Goal: Transaction & Acquisition: Purchase product/service

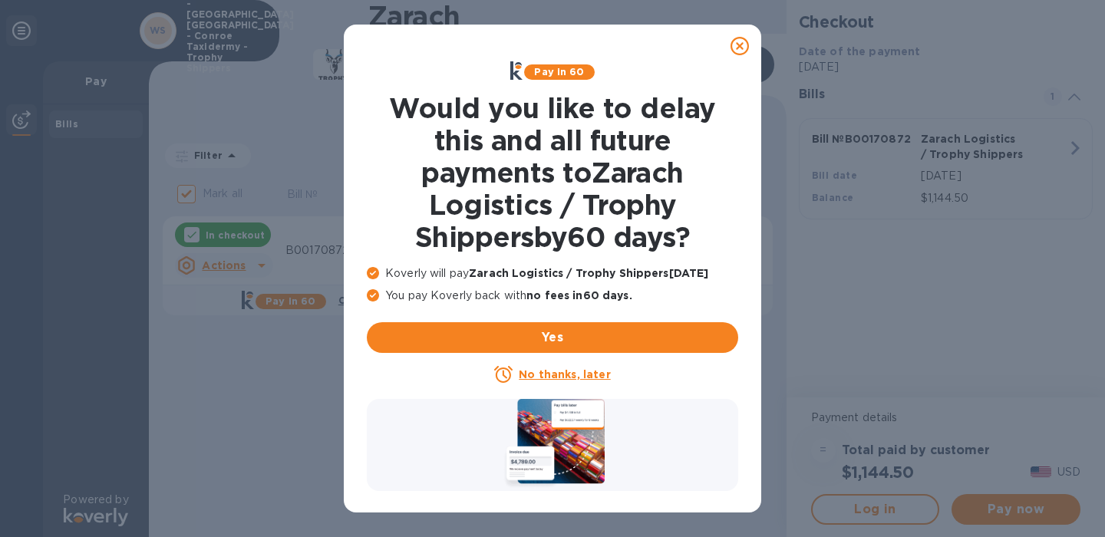
click at [737, 45] on icon at bounding box center [739, 46] width 18 height 18
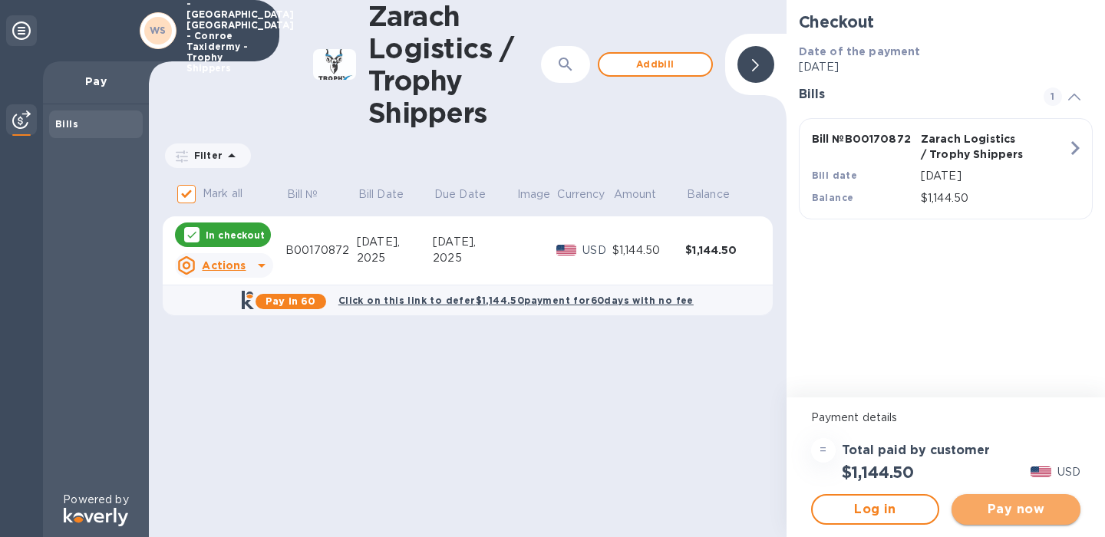
click at [1012, 503] on span "Pay now" at bounding box center [1016, 509] width 104 height 18
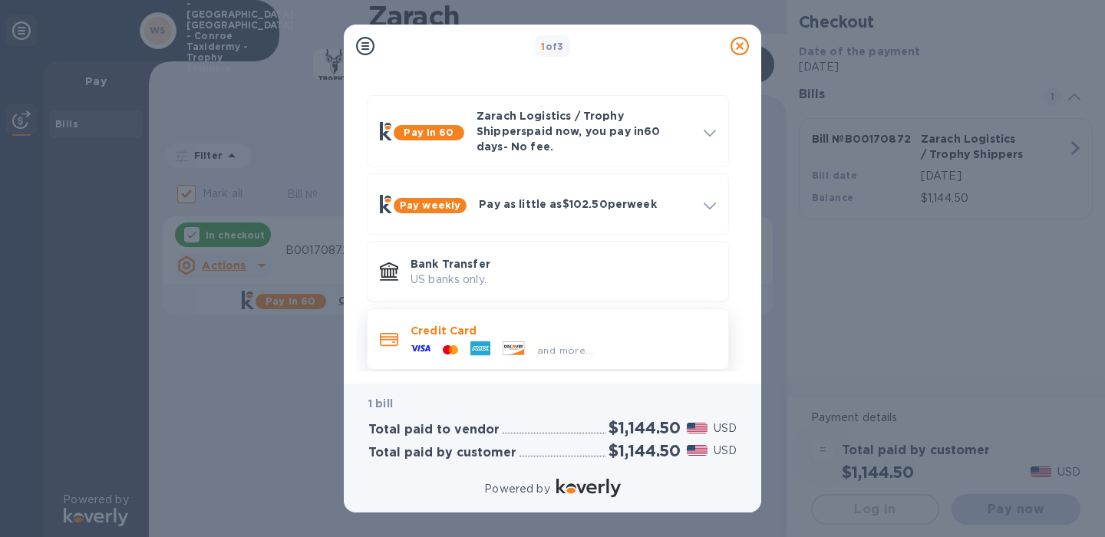
scroll to position [38, 0]
click at [572, 343] on div "and more..." at bounding box center [565, 351] width 68 height 16
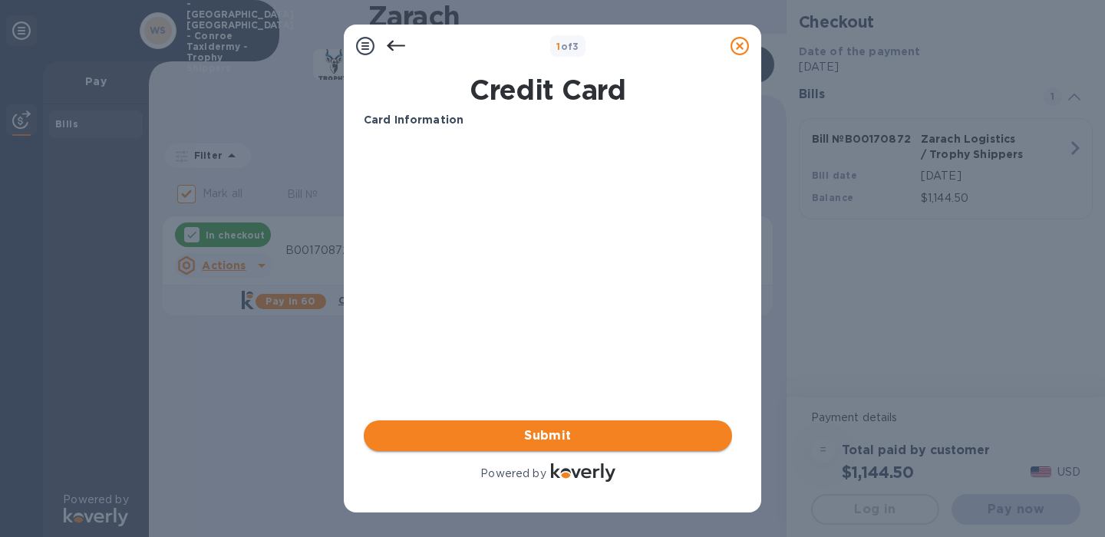
click at [603, 428] on span "Submit" at bounding box center [548, 436] width 344 height 18
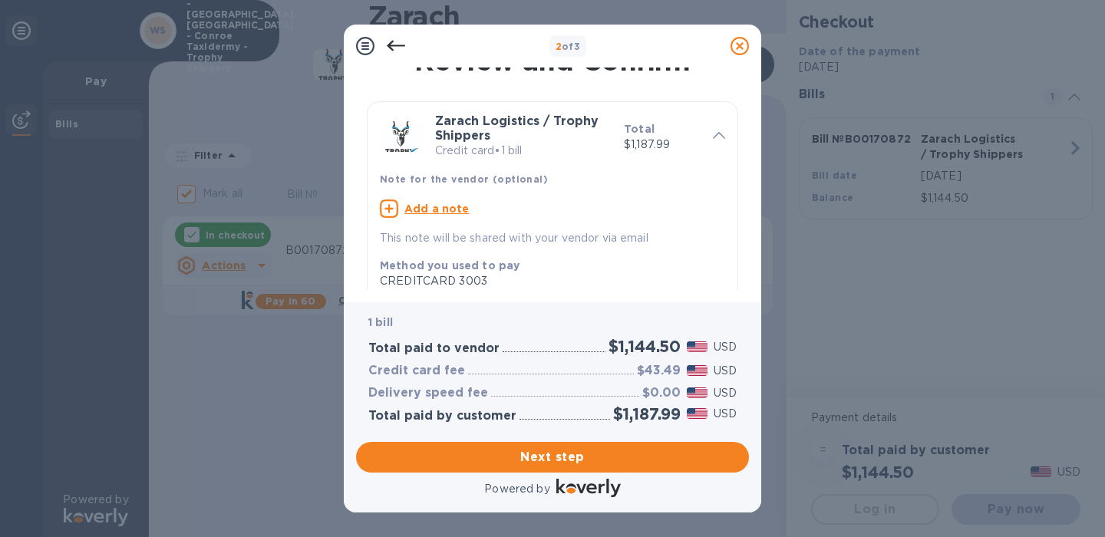
scroll to position [15, 0]
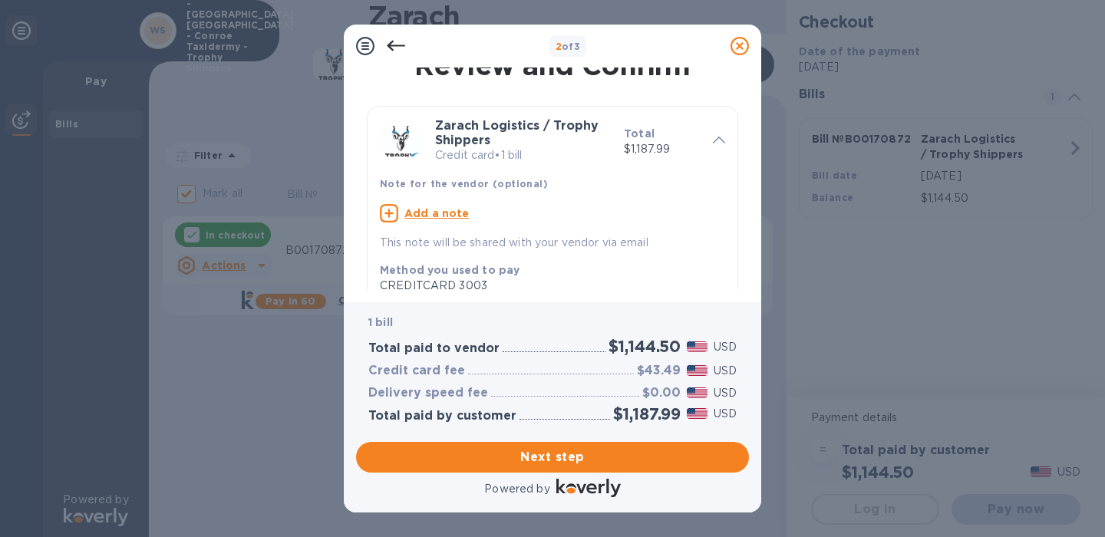
click at [447, 207] on u "Add a note" at bounding box center [436, 213] width 65 height 12
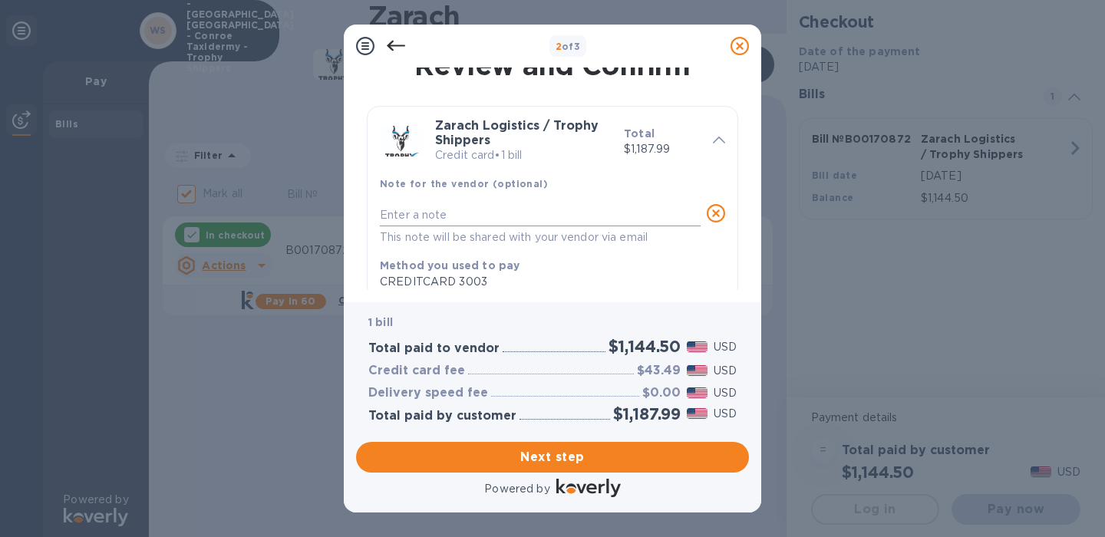
click at [434, 211] on textarea at bounding box center [540, 215] width 321 height 12
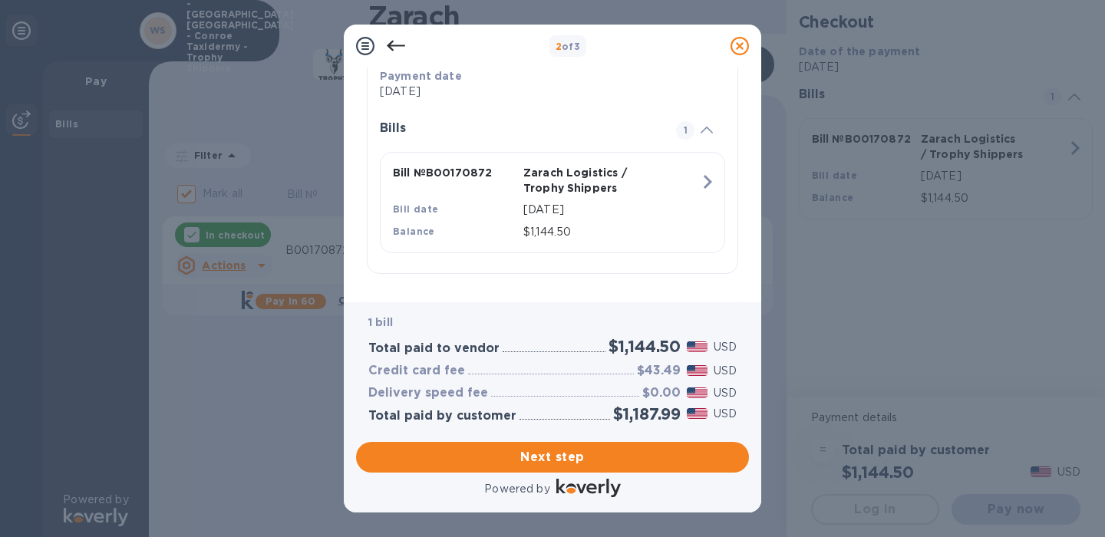
scroll to position [308, 0]
type textarea "Why is there a credit card fee??"
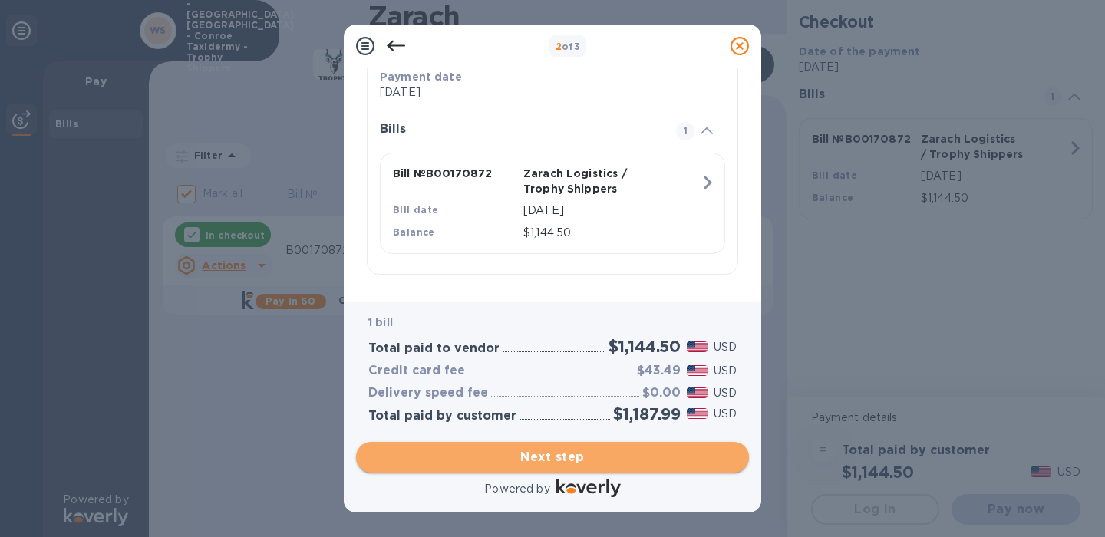
click at [578, 462] on span "Next step" at bounding box center [552, 457] width 368 height 18
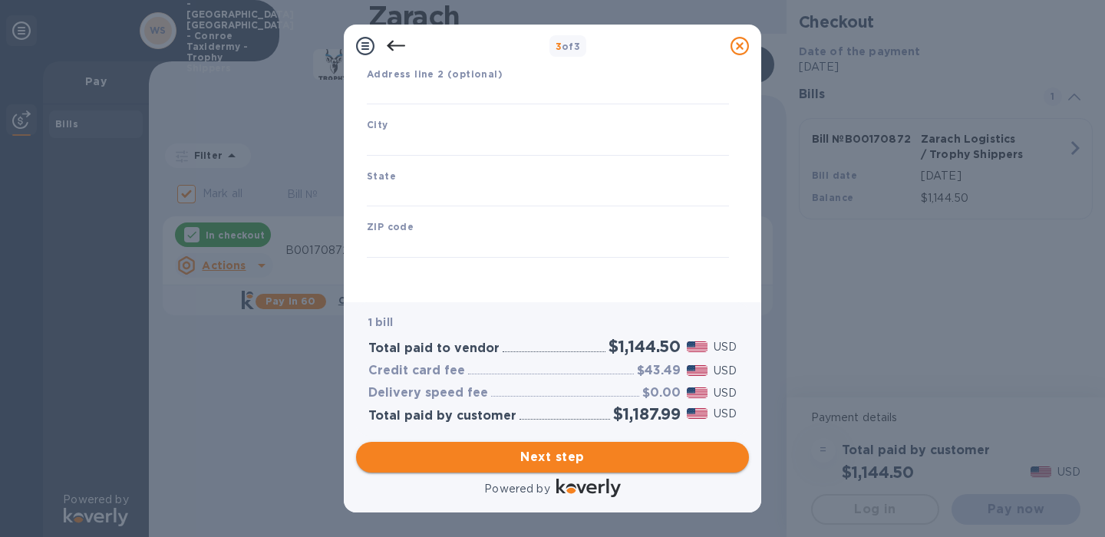
type input "[GEOGRAPHIC_DATA]"
click at [483, 99] on input "text" at bounding box center [548, 93] width 362 height 23
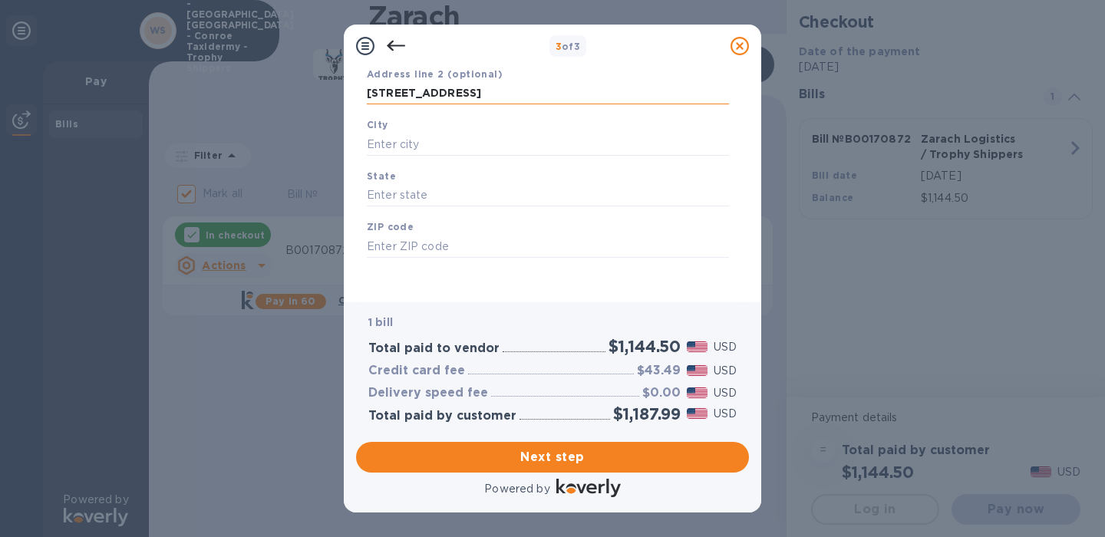
type input "[STREET_ADDRESS]"
type input "[GEOGRAPHIC_DATA]"
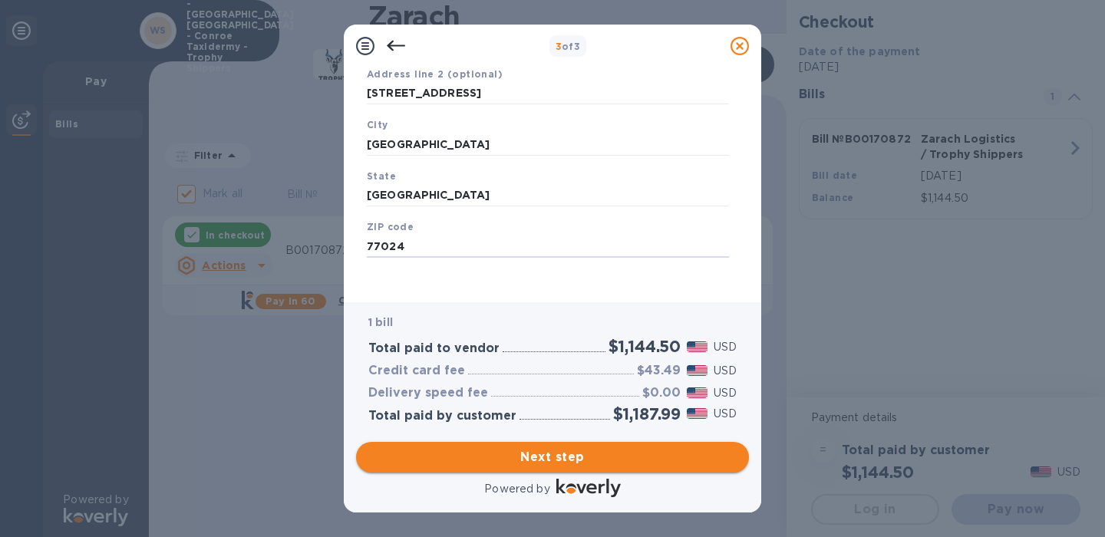
type input "77024"
click at [627, 466] on span "Next step" at bounding box center [552, 457] width 368 height 18
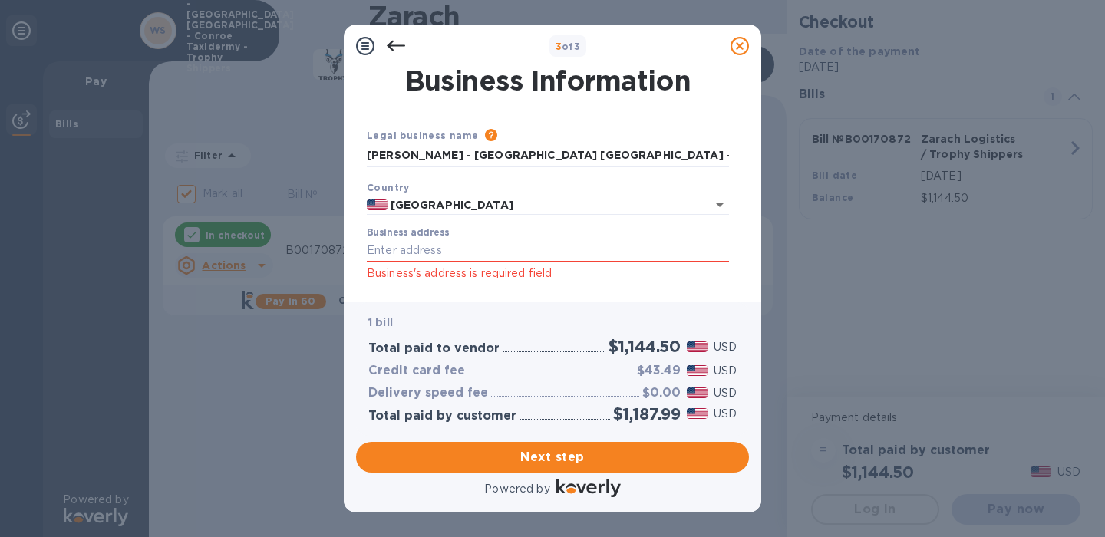
scroll to position [0, 0]
click at [488, 244] on input "Business address" at bounding box center [548, 250] width 362 height 23
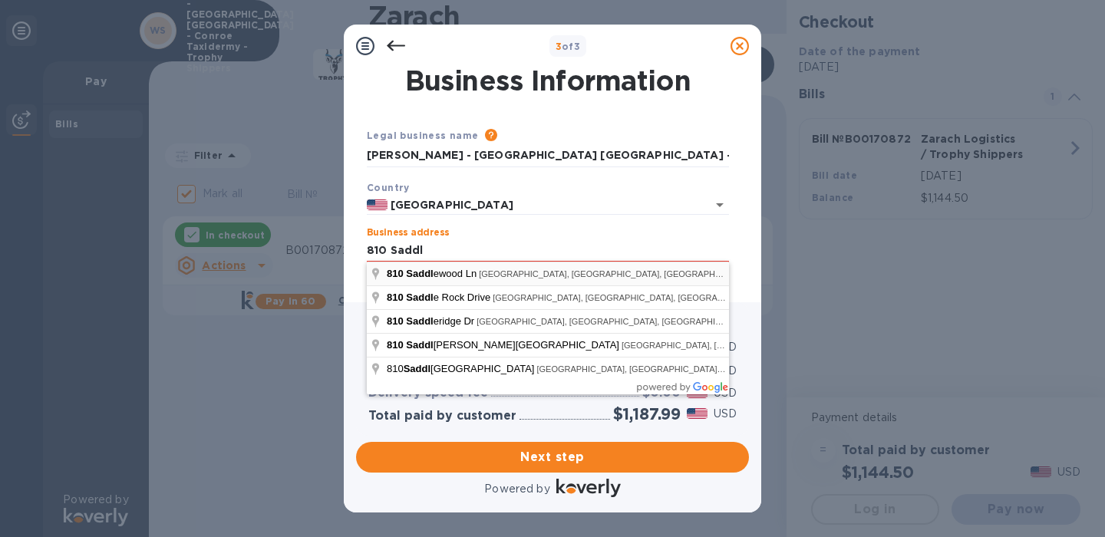
type input "[STREET_ADDRESS]"
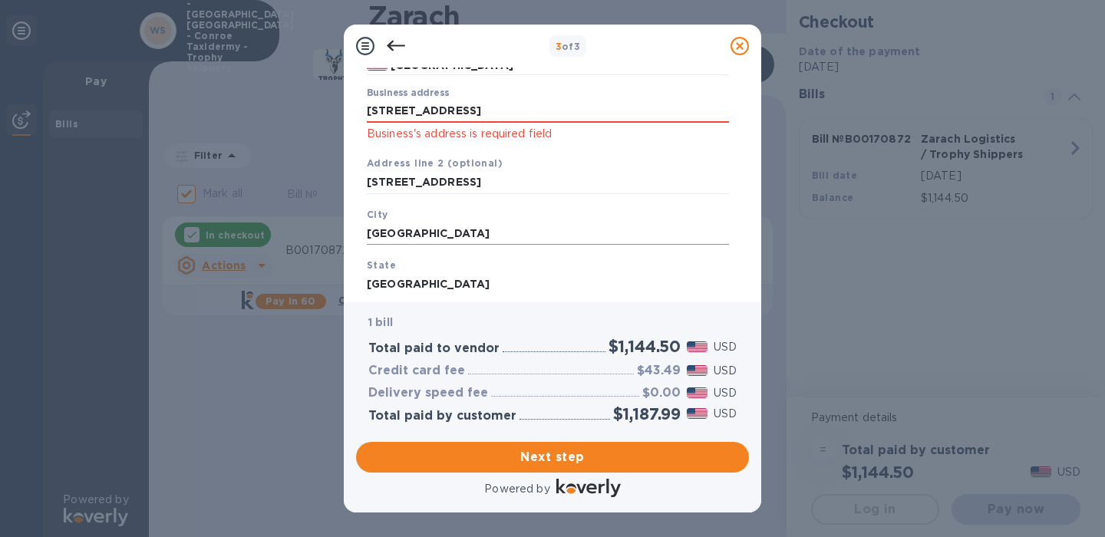
scroll to position [143, 0]
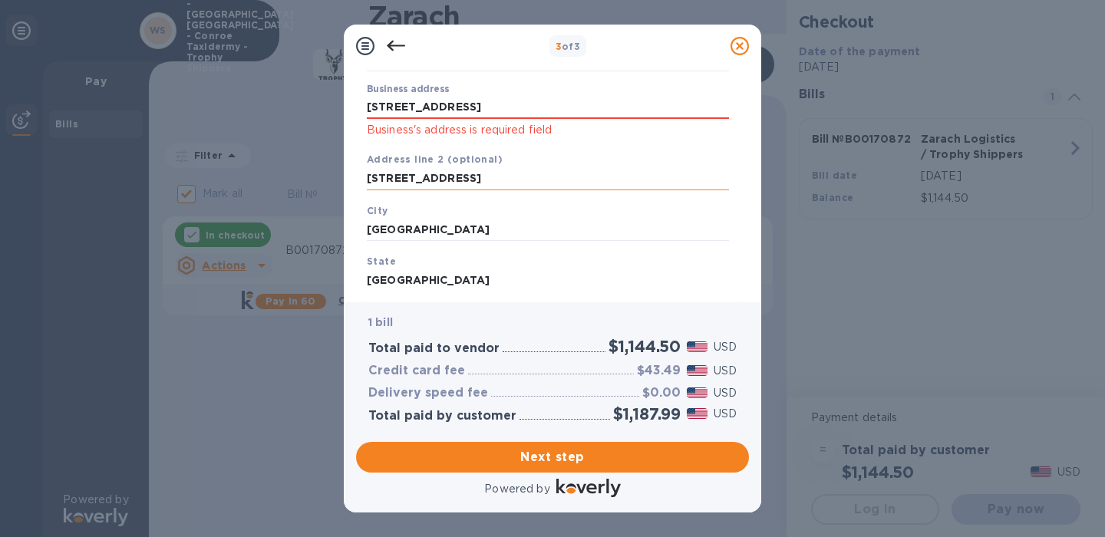
click at [496, 180] on input "[STREET_ADDRESS]" at bounding box center [548, 178] width 362 height 23
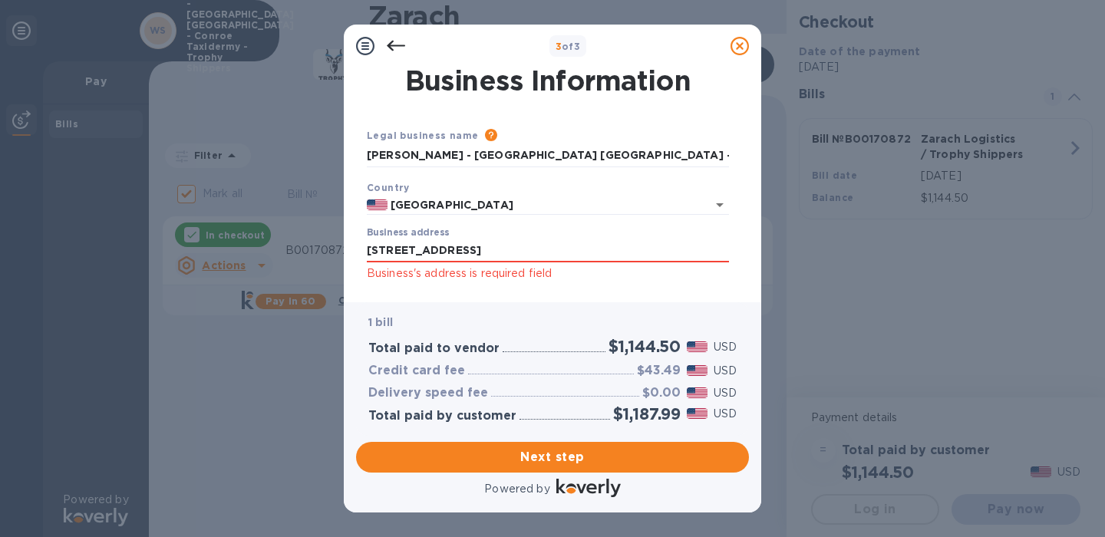
scroll to position [0, 0]
click at [396, 48] on icon at bounding box center [396, 46] width 18 height 18
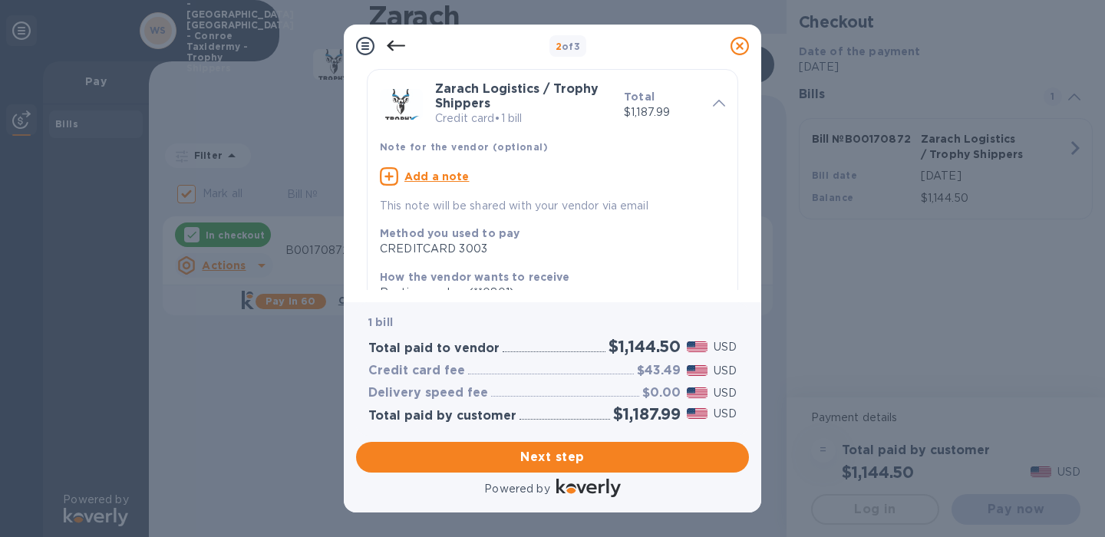
scroll to position [44, 0]
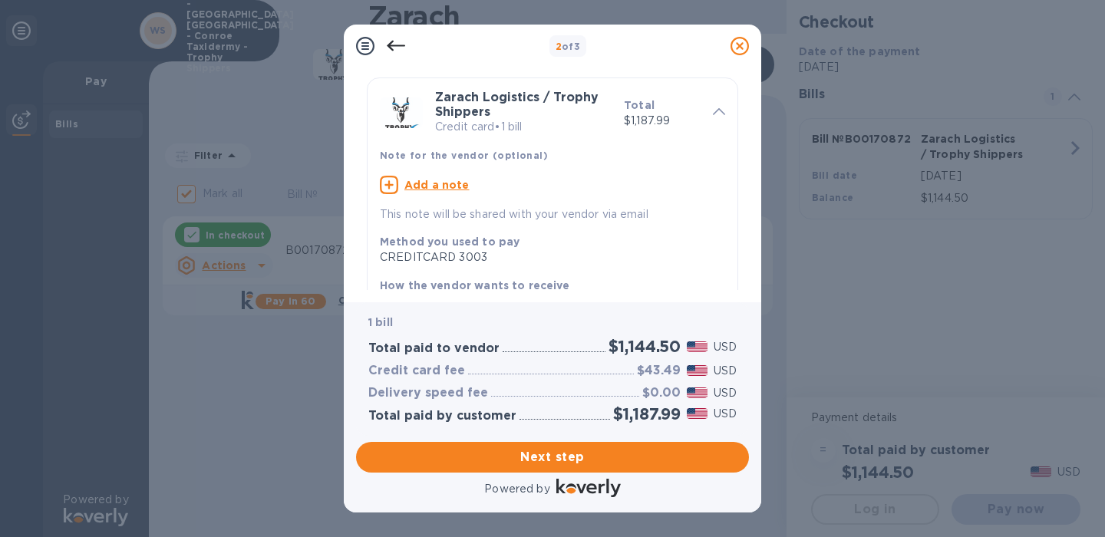
click at [362, 44] on icon at bounding box center [365, 46] width 18 height 18
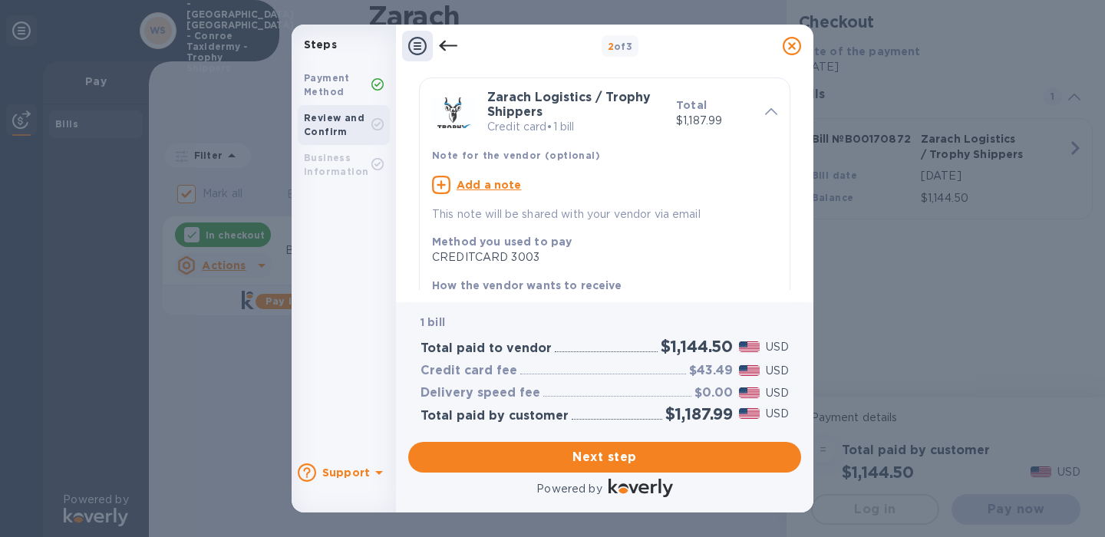
click at [442, 42] on icon at bounding box center [448, 46] width 18 height 18
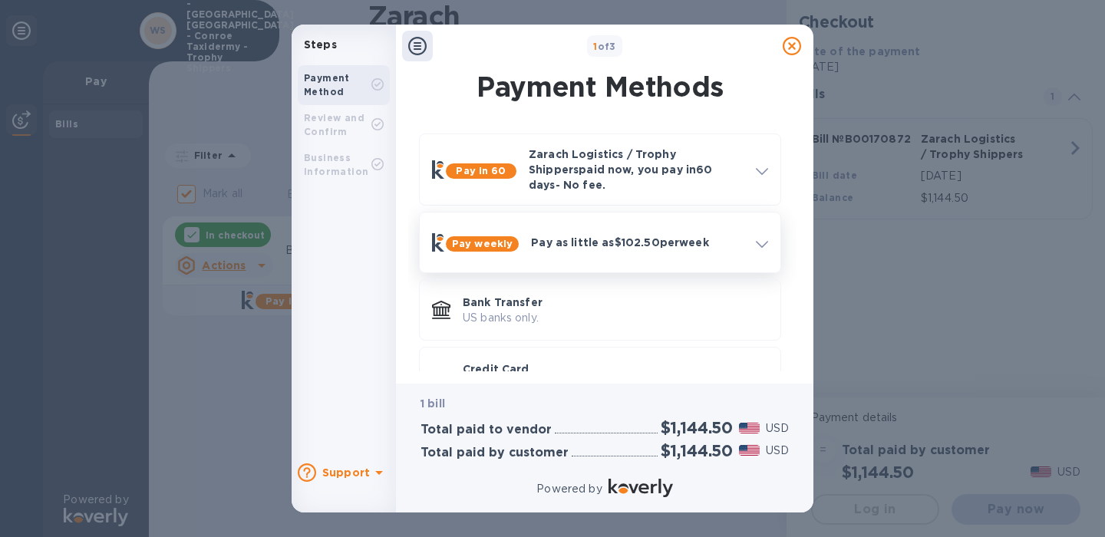
scroll to position [0, 0]
click at [790, 46] on icon at bounding box center [792, 46] width 18 height 18
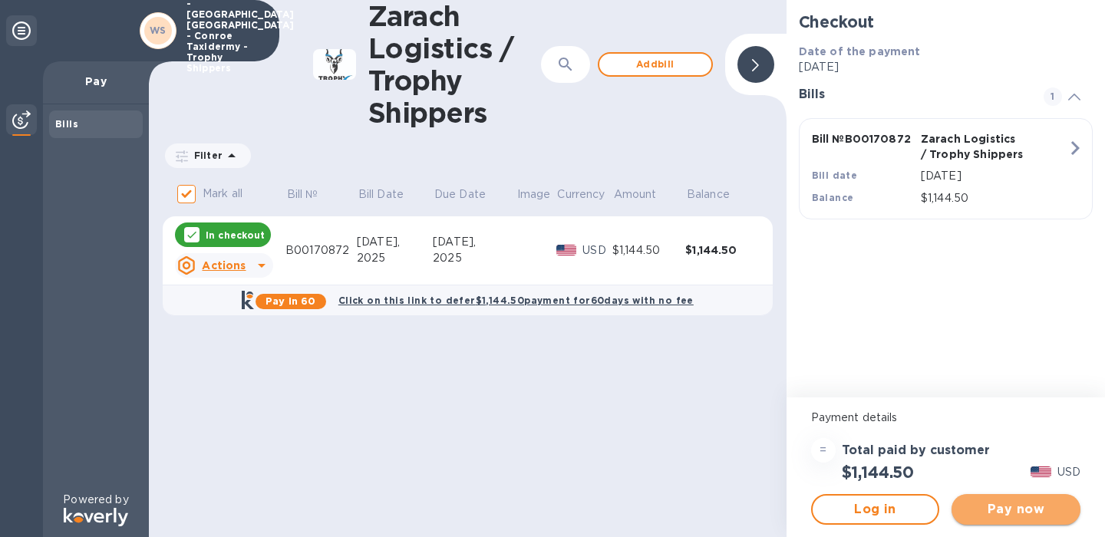
click at [978, 513] on span "Pay now" at bounding box center [1016, 509] width 104 height 18
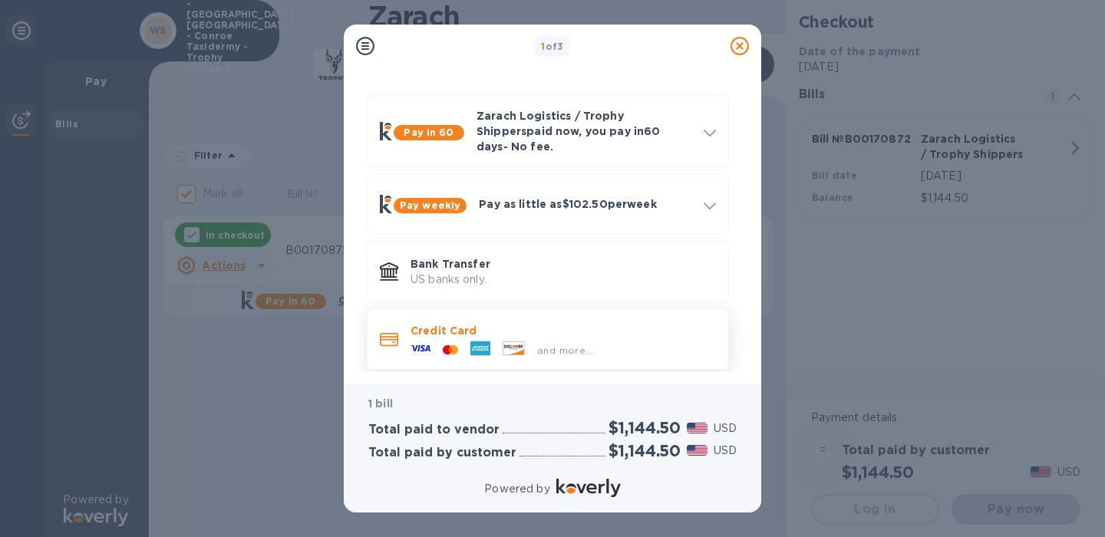
scroll to position [38, 0]
click at [597, 326] on p "Credit Card" at bounding box center [563, 331] width 305 height 15
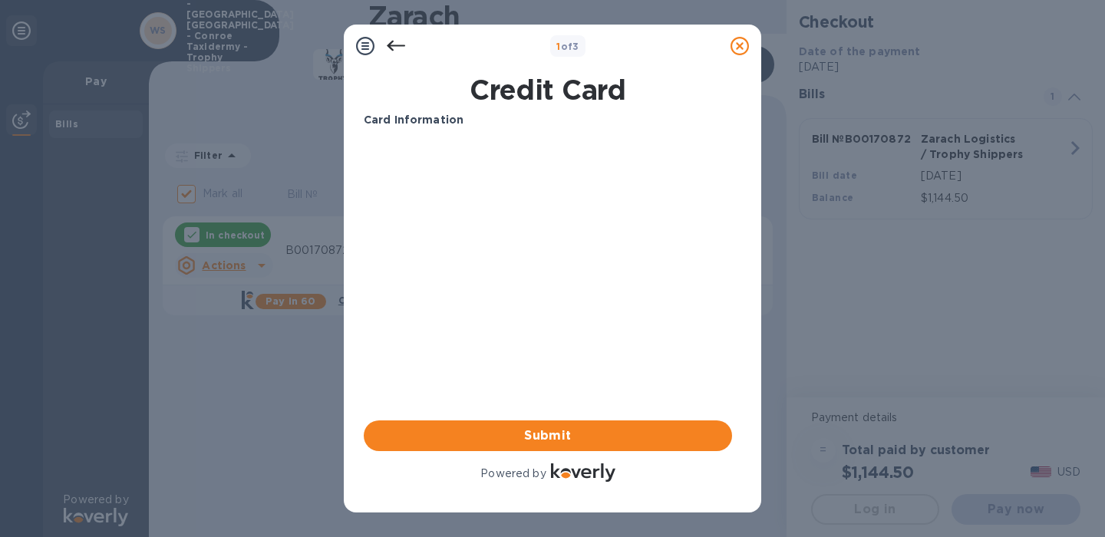
scroll to position [0, 0]
click at [613, 437] on span "Submit" at bounding box center [548, 436] width 344 height 18
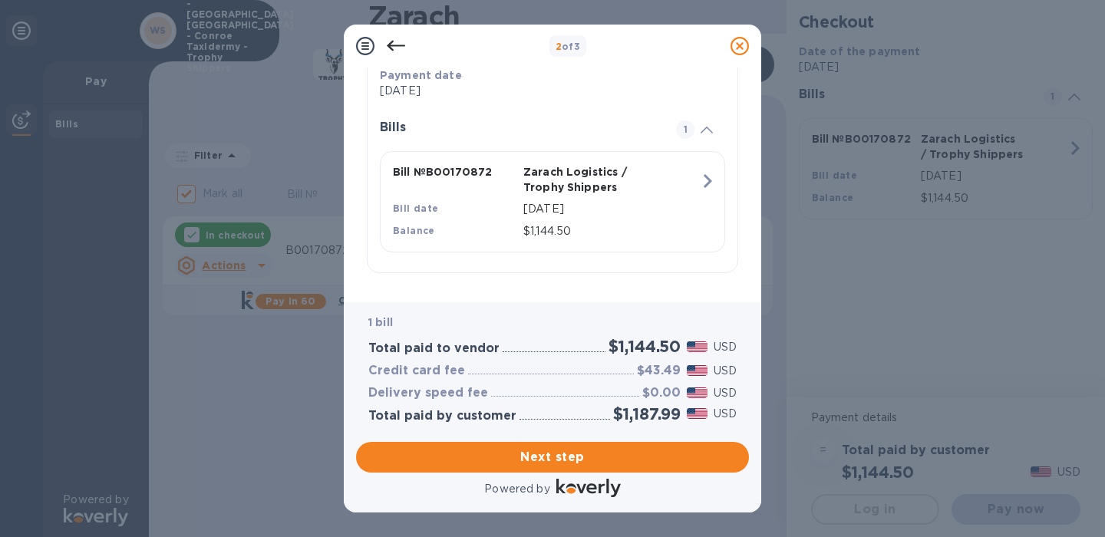
scroll to position [313, 0]
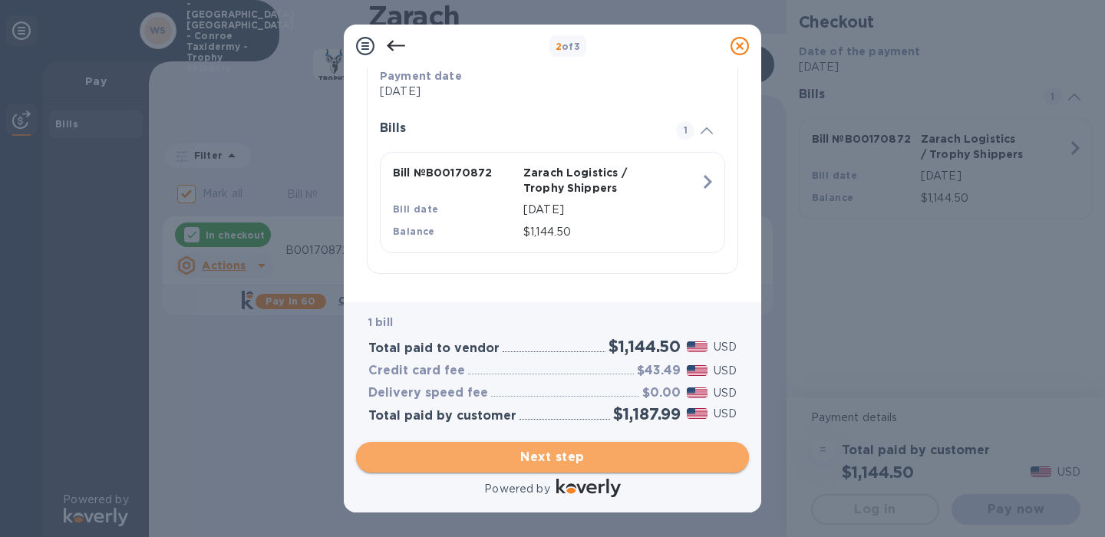
click at [621, 452] on span "Next step" at bounding box center [552, 457] width 368 height 18
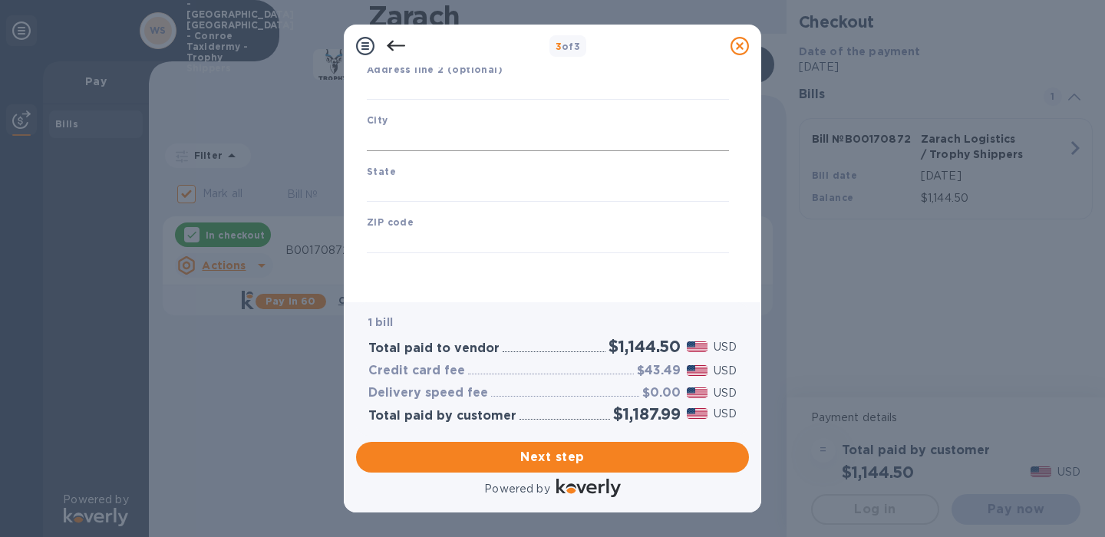
scroll to position [209, 0]
type input "[GEOGRAPHIC_DATA]"
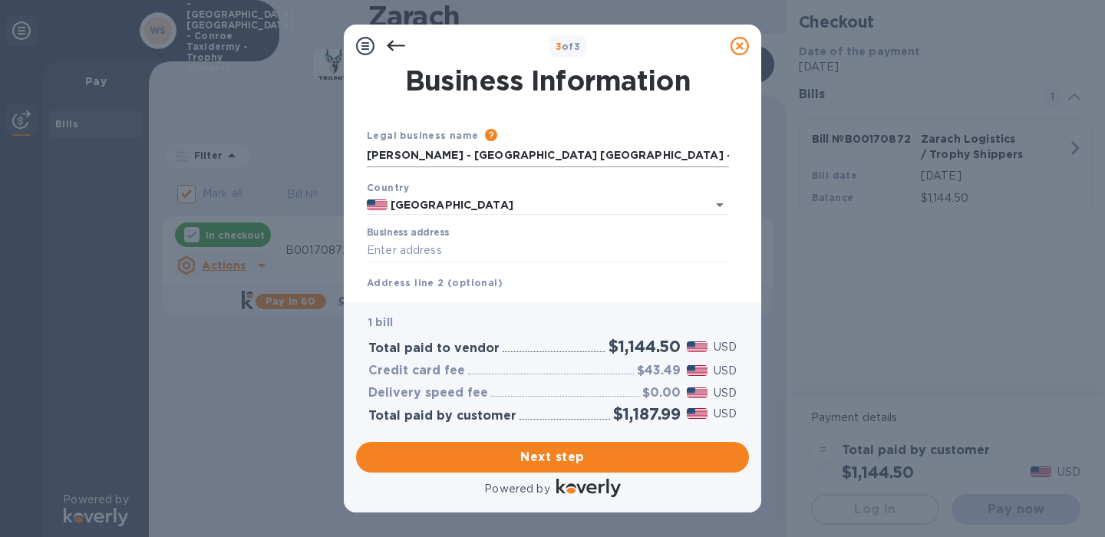
scroll to position [0, 0]
click at [397, 39] on icon at bounding box center [396, 46] width 18 height 18
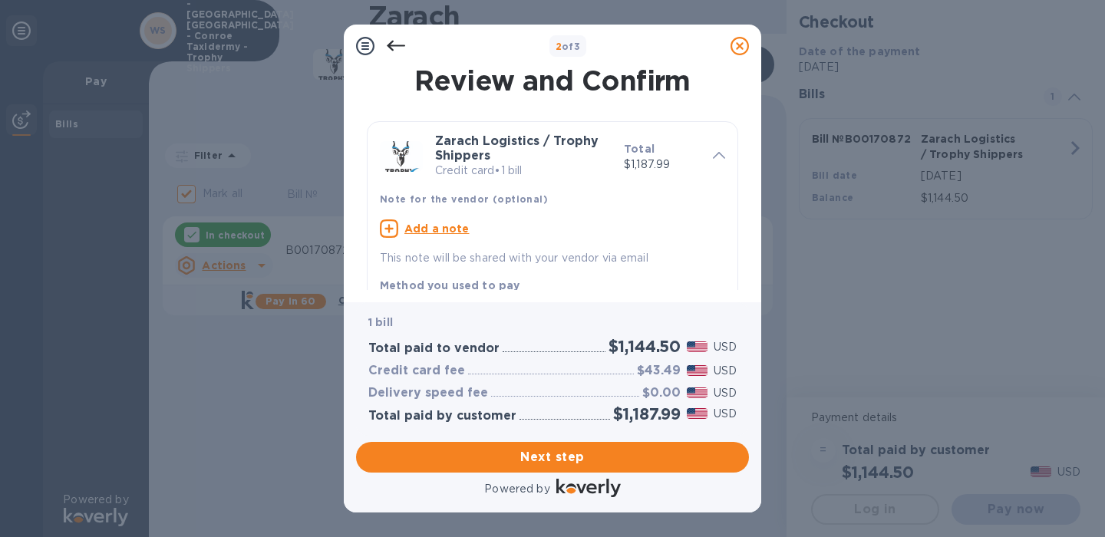
click at [463, 226] on u "Add a note" at bounding box center [436, 229] width 65 height 12
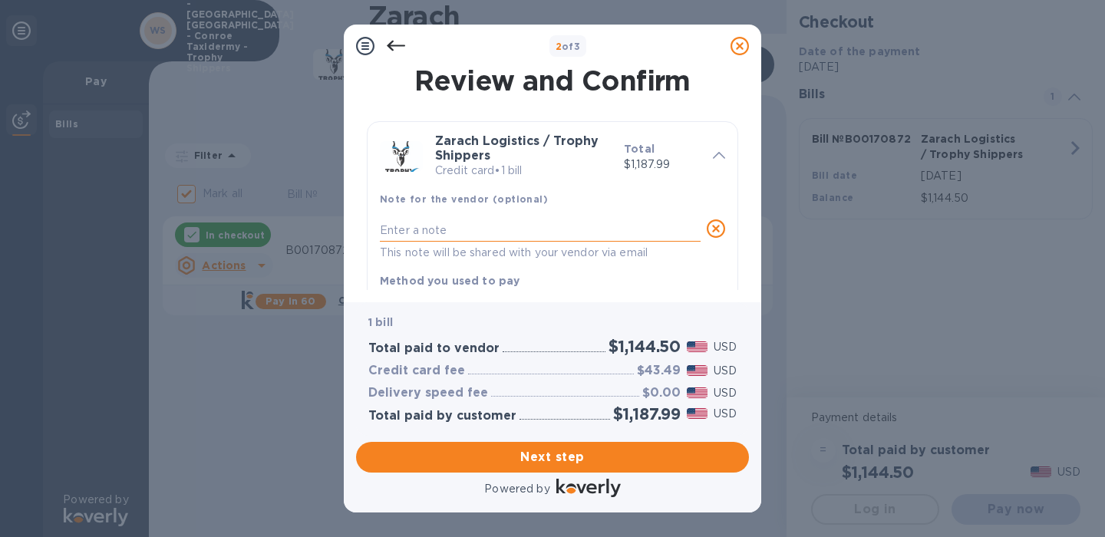
click at [434, 229] on textarea at bounding box center [540, 230] width 321 height 12
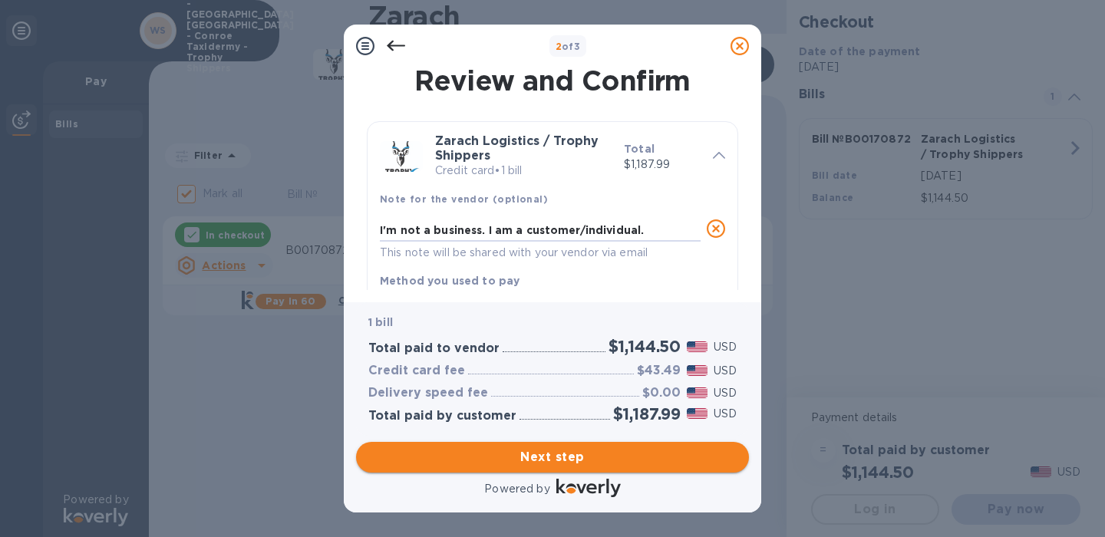
type textarea "I'm not a business. I am a customer/individual."
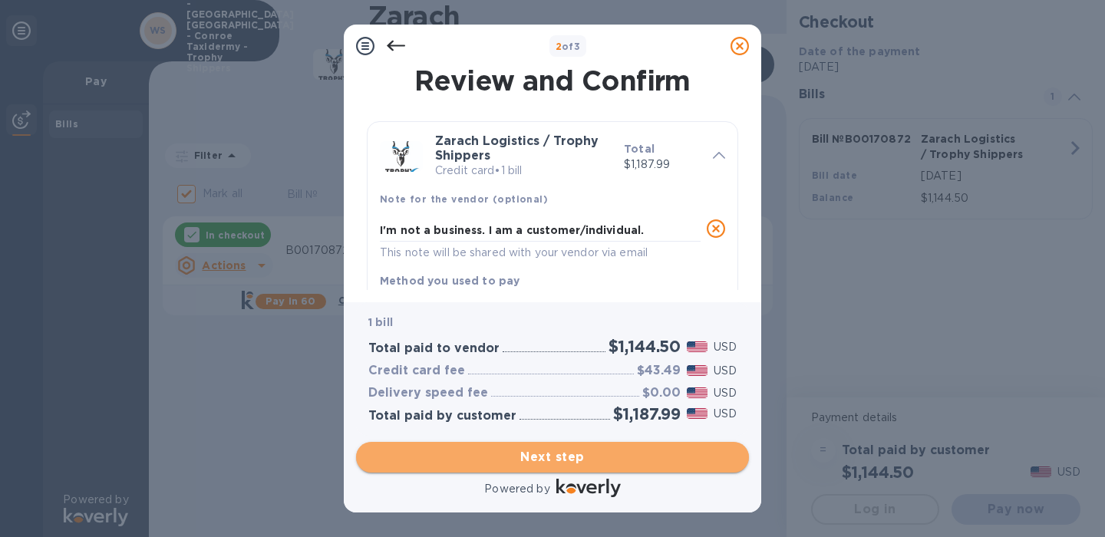
click at [556, 457] on span "Next step" at bounding box center [552, 457] width 368 height 18
